Goal: Task Accomplishment & Management: Use online tool/utility

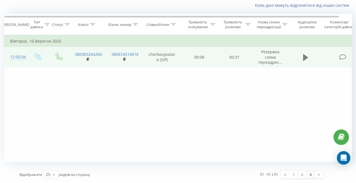
click at [303, 58] on button at bounding box center [305, 57] width 8 height 8
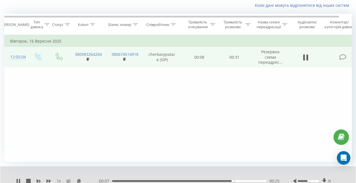
scroll to position [59, 0]
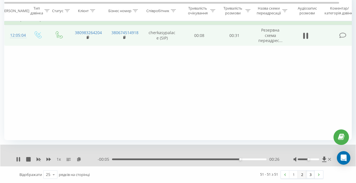
click at [302, 176] on link "2" at bounding box center [302, 174] width 8 height 8
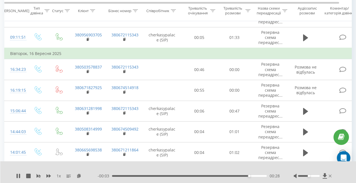
scroll to position [485, 0]
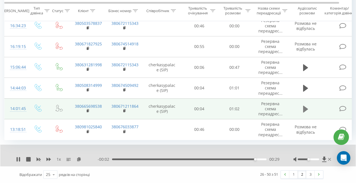
click at [302, 110] on button at bounding box center [305, 109] width 8 height 8
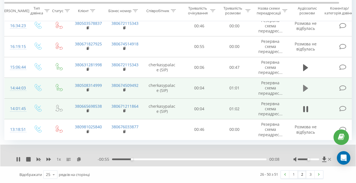
click at [304, 88] on icon at bounding box center [305, 88] width 5 height 7
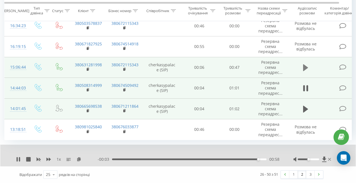
click at [306, 68] on icon at bounding box center [305, 67] width 5 height 7
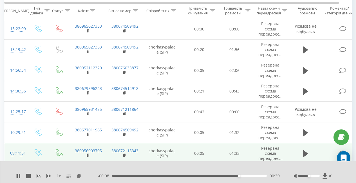
scroll to position [326, 0]
click at [303, 152] on icon at bounding box center [305, 152] width 5 height 7
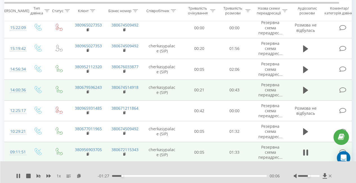
scroll to position [327, 0]
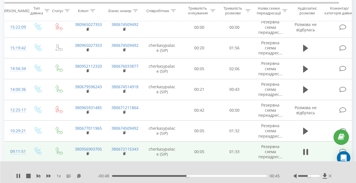
click at [186, 165] on div "1 x - 00:48 00:45 00:45" at bounding box center [178, 172] width 356 height 22
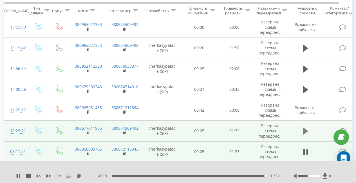
click at [305, 133] on icon at bounding box center [305, 131] width 5 height 7
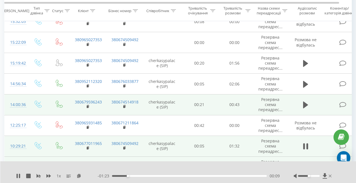
scroll to position [307, 0]
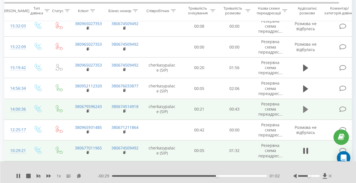
click at [306, 109] on icon at bounding box center [305, 109] width 5 height 7
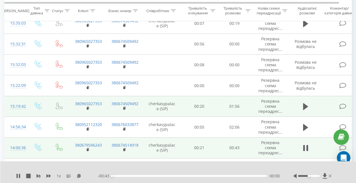
scroll to position [268, 0]
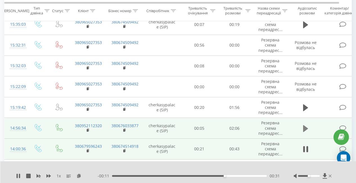
click at [303, 126] on icon at bounding box center [305, 128] width 5 height 7
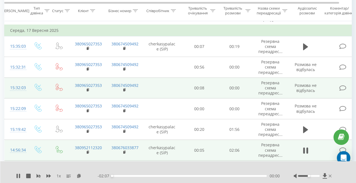
scroll to position [246, 0]
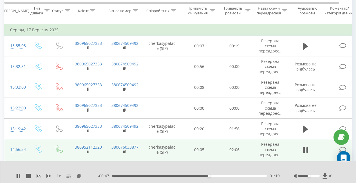
click at [61, 176] on div "1 x" at bounding box center [57, 176] width 82 height 6
click at [58, 176] on span "1 x" at bounding box center [59, 176] width 4 height 6
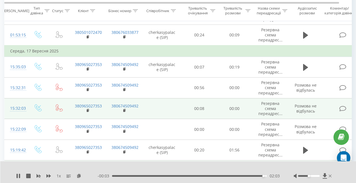
scroll to position [226, 0]
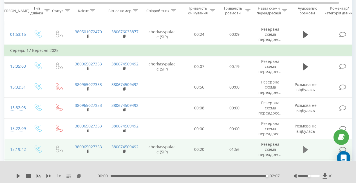
click at [304, 148] on icon at bounding box center [305, 149] width 5 height 7
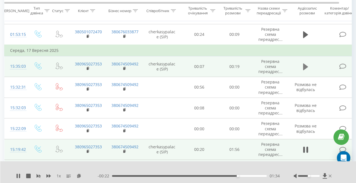
click at [305, 69] on icon at bounding box center [305, 67] width 5 height 8
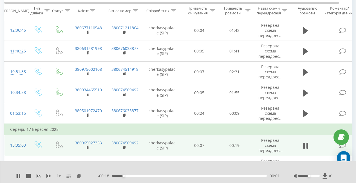
scroll to position [146, 0]
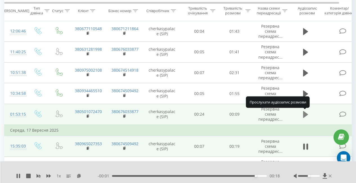
click at [306, 115] on icon at bounding box center [305, 114] width 5 height 7
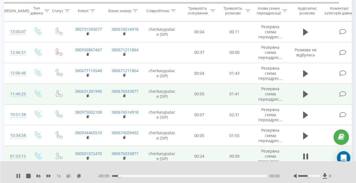
scroll to position [105, 0]
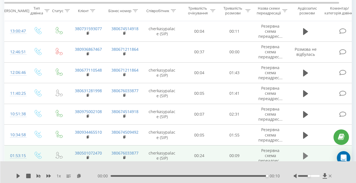
click at [306, 155] on icon at bounding box center [305, 155] width 5 height 7
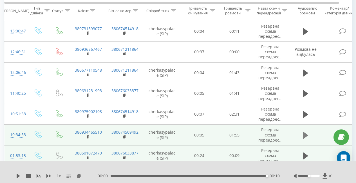
click at [304, 136] on icon at bounding box center [305, 134] width 5 height 7
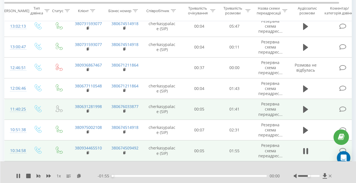
scroll to position [89, 0]
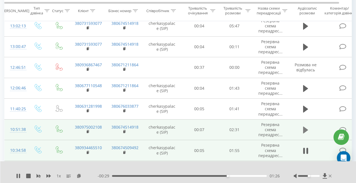
click at [303, 130] on icon at bounding box center [305, 129] width 5 height 7
click at [306, 132] on icon at bounding box center [305, 130] width 5 height 8
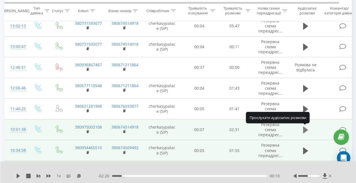
click at [306, 129] on icon at bounding box center [305, 129] width 5 height 7
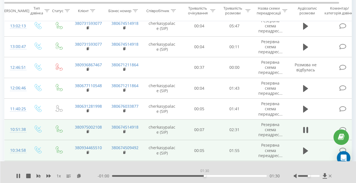
click at [205, 176] on div "01:30" at bounding box center [189, 176] width 155 height 2
click at [213, 176] on div "01:39" at bounding box center [189, 176] width 155 height 2
click at [220, 175] on div "00:00" at bounding box center [189, 176] width 155 height 2
click at [229, 176] on div "01:54" at bounding box center [189, 176] width 155 height 2
click at [236, 176] on div "01:56" at bounding box center [189, 176] width 155 height 2
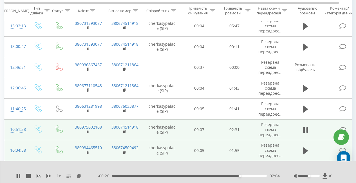
click at [246, 178] on div "- 00:26 02:04 02:04" at bounding box center [189, 176] width 182 height 6
click at [246, 175] on div "02:05" at bounding box center [189, 176] width 155 height 2
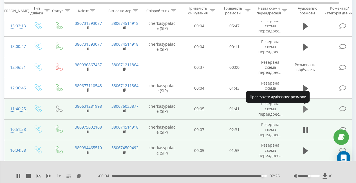
click at [306, 110] on icon at bounding box center [305, 109] width 5 height 7
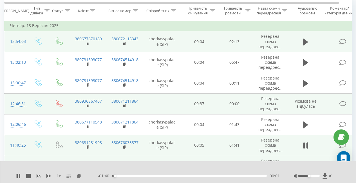
scroll to position [52, 0]
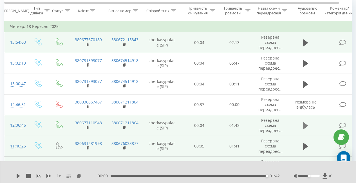
click at [306, 126] on icon at bounding box center [305, 125] width 5 height 7
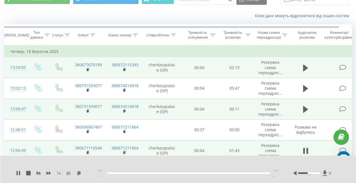
scroll to position [26, 0]
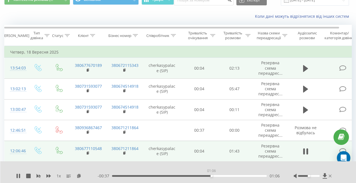
click at [211, 175] on div "01:06" at bounding box center [189, 176] width 155 height 2
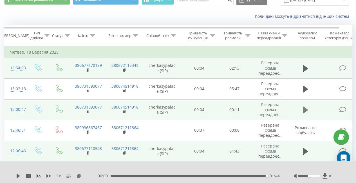
click at [307, 109] on icon at bounding box center [305, 109] width 5 height 7
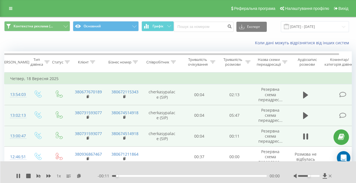
scroll to position [0, 0]
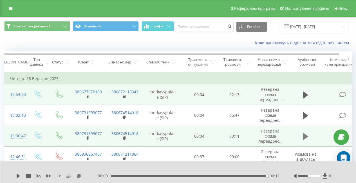
click at [303, 135] on icon at bounding box center [305, 136] width 5 height 7
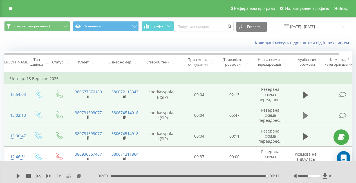
click at [305, 117] on icon at bounding box center [305, 115] width 5 height 7
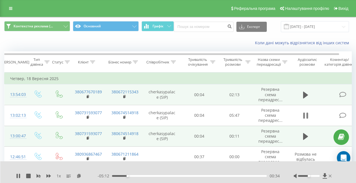
click at [306, 117] on icon at bounding box center [305, 115] width 5 height 8
click at [18, 176] on icon at bounding box center [18, 175] width 3 height 5
click at [17, 177] on icon at bounding box center [17, 175] width 1 height 5
click at [137, 175] on div "00:55" at bounding box center [189, 176] width 155 height 2
click at [17, 174] on icon at bounding box center [18, 175] width 3 height 5
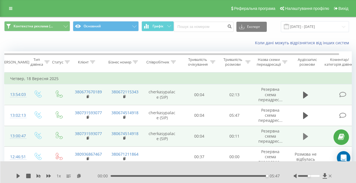
click at [305, 138] on icon at bounding box center [305, 136] width 5 height 7
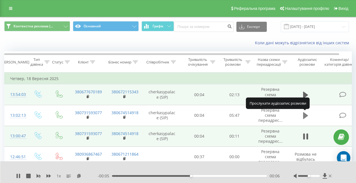
click at [305, 116] on icon at bounding box center [305, 115] width 5 height 7
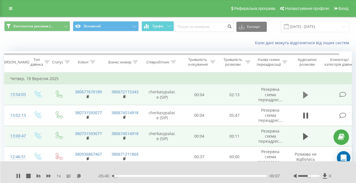
click at [305, 95] on icon at bounding box center [305, 94] width 5 height 7
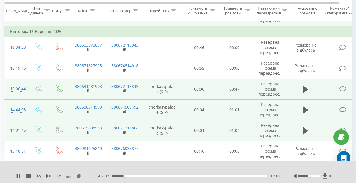
scroll to position [485, 0]
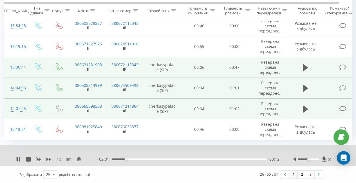
click at [295, 175] on link "1" at bounding box center [293, 174] width 8 height 8
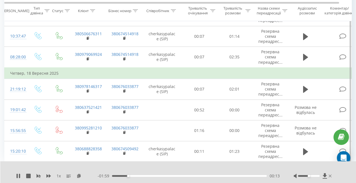
scroll to position [508, 0]
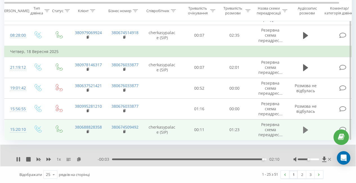
click at [307, 130] on icon at bounding box center [305, 130] width 5 height 8
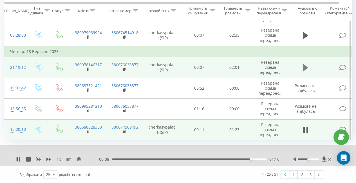
click at [306, 67] on icon at bounding box center [305, 67] width 5 height 7
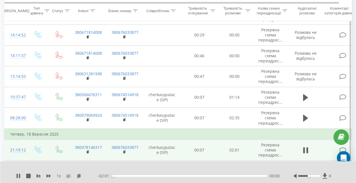
scroll to position [425, 0]
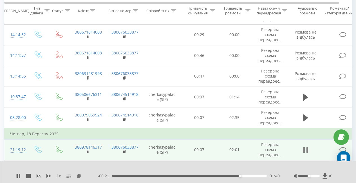
click at [305, 152] on icon at bounding box center [305, 150] width 5 height 8
click at [18, 176] on icon at bounding box center [18, 175] width 3 height 5
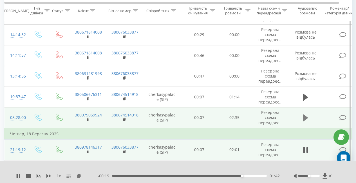
click at [305, 118] on icon at bounding box center [305, 117] width 5 height 7
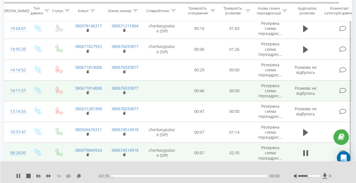
scroll to position [391, 0]
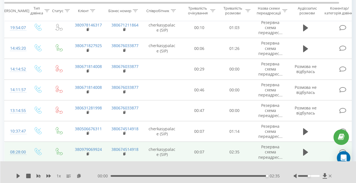
click at [16, 177] on div "1 x 00:00 02:35 02:35" at bounding box center [178, 172] width 356 height 22
click at [16, 176] on icon at bounding box center [18, 175] width 5 height 5
click at [17, 177] on icon at bounding box center [18, 175] width 5 height 5
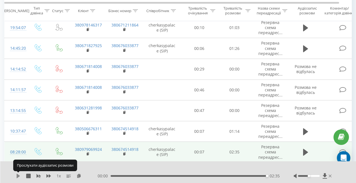
click at [18, 175] on icon at bounding box center [18, 175] width 3 height 5
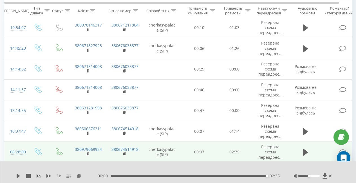
click at [18, 175] on icon at bounding box center [18, 175] width 3 height 5
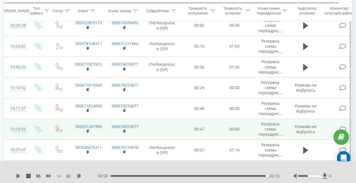
scroll to position [371, 0]
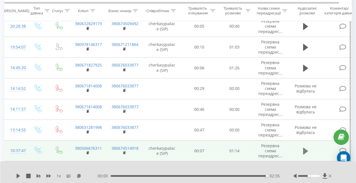
click at [306, 149] on icon at bounding box center [305, 151] width 5 height 8
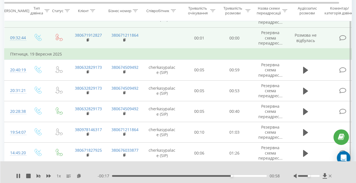
scroll to position [287, 0]
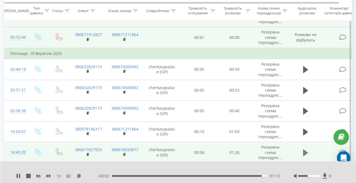
click at [303, 154] on button at bounding box center [305, 152] width 8 height 8
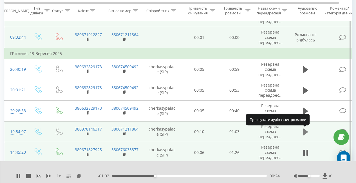
click at [304, 131] on icon at bounding box center [305, 131] width 5 height 7
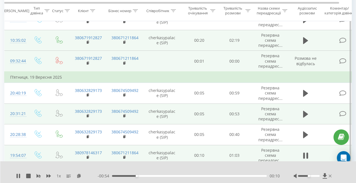
scroll to position [263, 0]
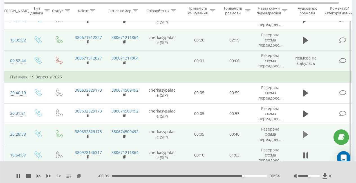
click at [303, 137] on icon at bounding box center [305, 134] width 5 height 7
click at [233, 175] on div "00:32" at bounding box center [189, 176] width 155 height 2
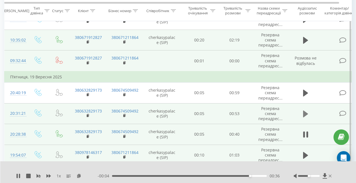
click at [305, 113] on icon at bounding box center [305, 113] width 5 height 7
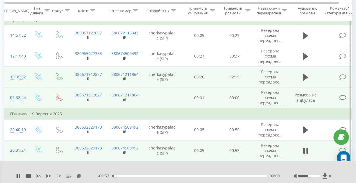
scroll to position [226, 0]
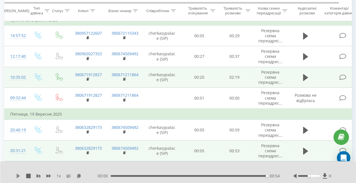
click at [17, 174] on icon at bounding box center [18, 175] width 3 height 5
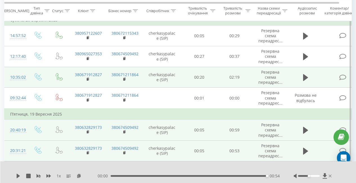
click at [301, 132] on td at bounding box center [306, 130] width 34 height 21
click at [304, 130] on icon at bounding box center [305, 130] width 5 height 7
click at [20, 177] on icon at bounding box center [19, 175] width 1 height 5
click at [18, 176] on icon at bounding box center [18, 175] width 3 height 5
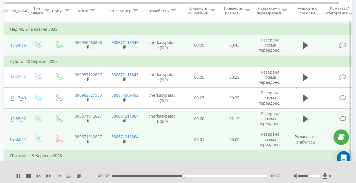
scroll to position [185, 0]
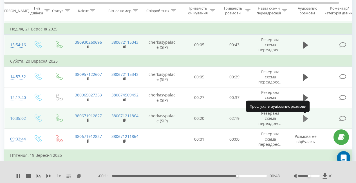
click at [305, 118] on icon at bounding box center [305, 118] width 5 height 7
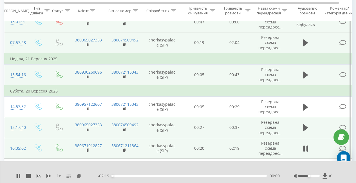
scroll to position [153, 0]
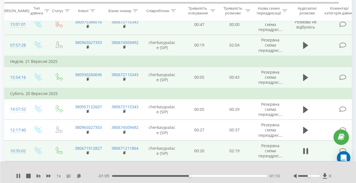
click at [224, 175] on div "- 01:09 01:10 01:10" at bounding box center [189, 176] width 182 height 6
click at [218, 175] on div "01:11" at bounding box center [189, 176] width 155 height 2
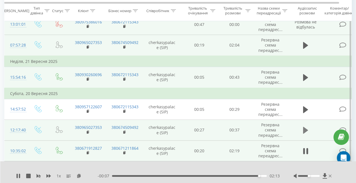
click at [305, 132] on icon at bounding box center [305, 130] width 5 height 7
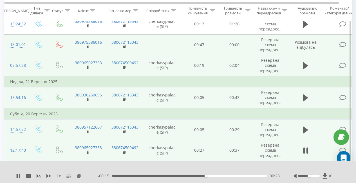
scroll to position [133, 0]
click at [308, 129] on icon at bounding box center [305, 129] width 5 height 7
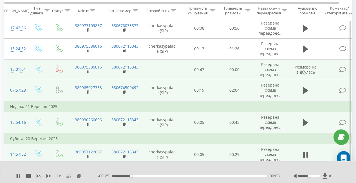
scroll to position [108, 0]
click at [306, 119] on icon at bounding box center [305, 123] width 5 height 8
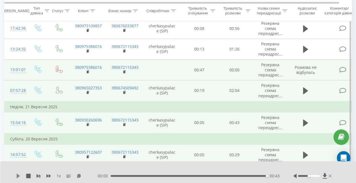
click at [16, 175] on icon at bounding box center [18, 175] width 5 height 5
click at [304, 91] on icon at bounding box center [305, 90] width 5 height 7
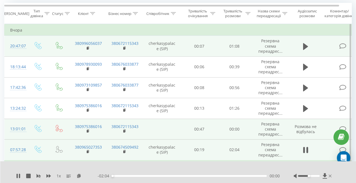
scroll to position [48, 0]
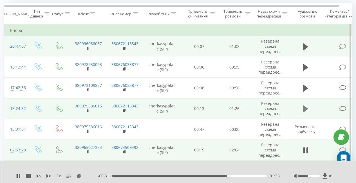
click at [303, 108] on icon at bounding box center [305, 108] width 5 height 7
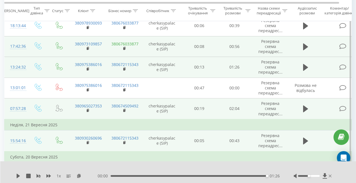
scroll to position [80, 0]
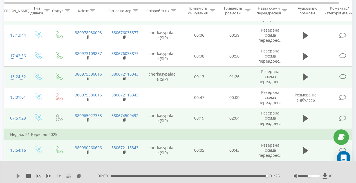
click at [17, 176] on icon at bounding box center [18, 175] width 3 height 5
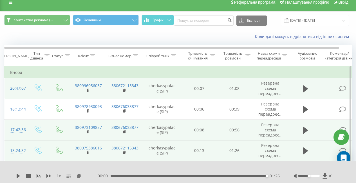
scroll to position [6, 0]
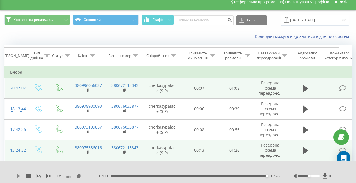
click at [18, 176] on icon at bounding box center [18, 175] width 3 height 5
click at [306, 151] on icon at bounding box center [305, 150] width 5 height 7
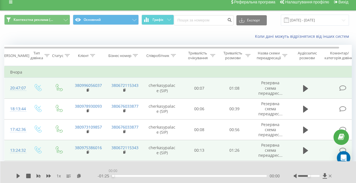
drag, startPoint x: 267, startPoint y: 175, endPoint x: 106, endPoint y: 175, distance: 160.5
click at [106, 175] on div "- 01:25 00:00 00:00" at bounding box center [189, 176] width 182 height 6
click at [17, 175] on icon at bounding box center [18, 175] width 3 height 5
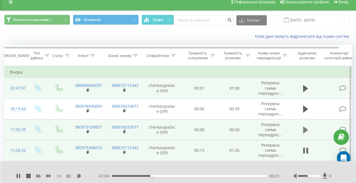
click at [307, 130] on icon at bounding box center [305, 129] width 5 height 7
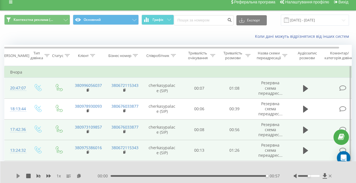
click at [17, 175] on icon at bounding box center [18, 175] width 3 height 5
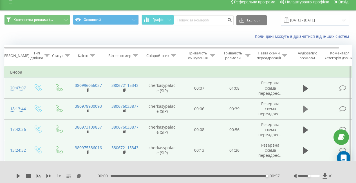
click at [305, 109] on icon at bounding box center [305, 109] width 5 height 7
click at [307, 87] on icon at bounding box center [305, 88] width 5 height 8
